Goal: Use online tool/utility

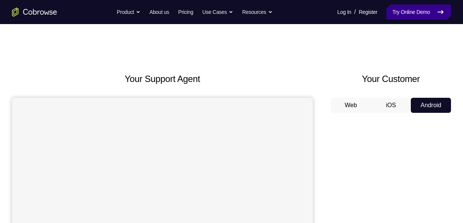
click at [413, 14] on link "Try Online Demo" at bounding box center [418, 12] width 65 height 15
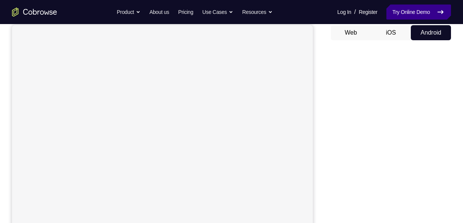
scroll to position [74, 0]
click at [413, 10] on link "Try Online Demo" at bounding box center [418, 12] width 65 height 15
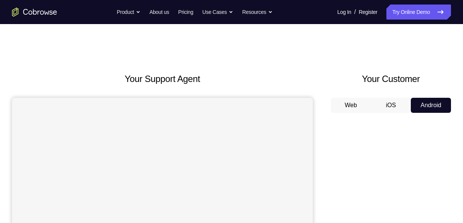
scroll to position [70, 0]
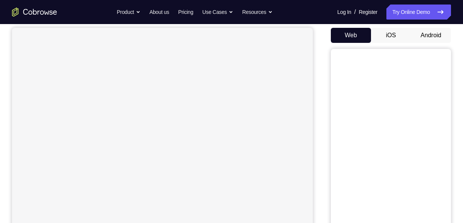
click at [423, 36] on button "Android" at bounding box center [431, 35] width 40 height 15
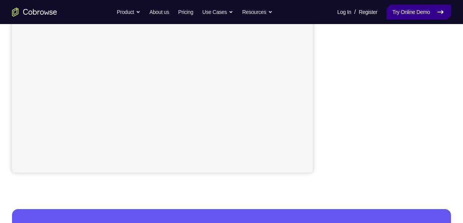
scroll to position [196, 0]
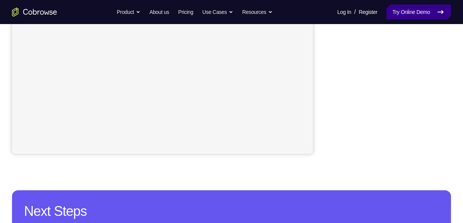
click at [428, 14] on link "Try Online Demo" at bounding box center [418, 12] width 65 height 15
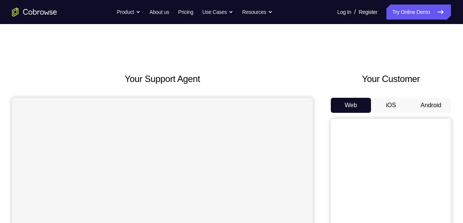
scroll to position [58, 0]
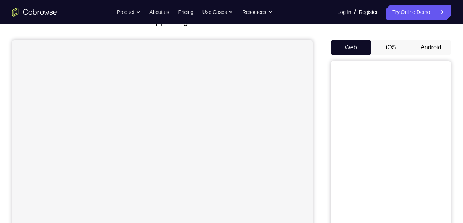
click at [422, 44] on button "Android" at bounding box center [431, 47] width 40 height 15
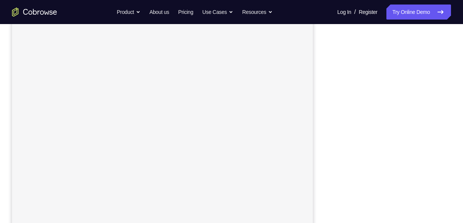
scroll to position [113, 0]
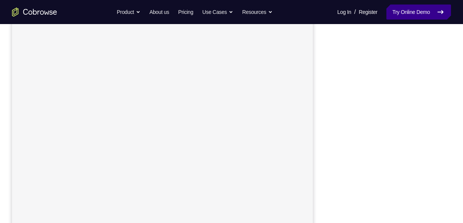
click at [393, 14] on link "Try Online Demo" at bounding box center [418, 12] width 65 height 15
click at [417, 17] on link "Try Online Demo" at bounding box center [418, 12] width 65 height 15
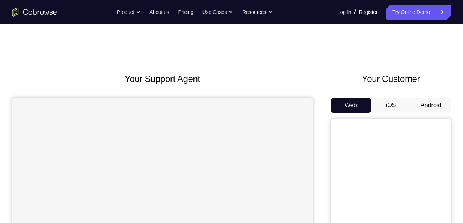
click at [436, 103] on button "Android" at bounding box center [431, 105] width 40 height 15
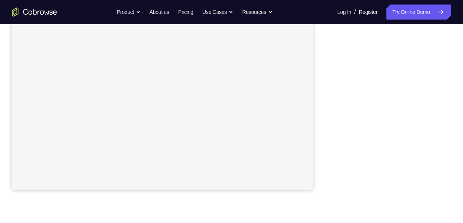
scroll to position [159, 0]
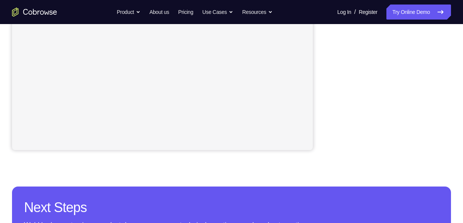
click at [449, 59] on div at bounding box center [391, 34] width 120 height 231
click at [449, 55] on div at bounding box center [391, 34] width 120 height 231
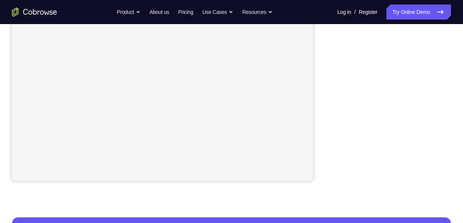
scroll to position [169, 0]
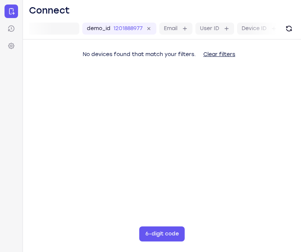
scroll to position [0, 63]
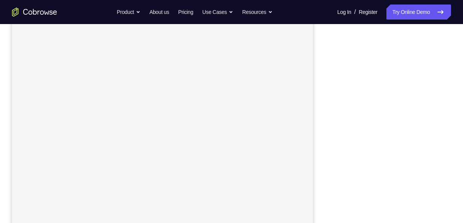
scroll to position [118, 0]
